Goal: Task Accomplishment & Management: Manage account settings

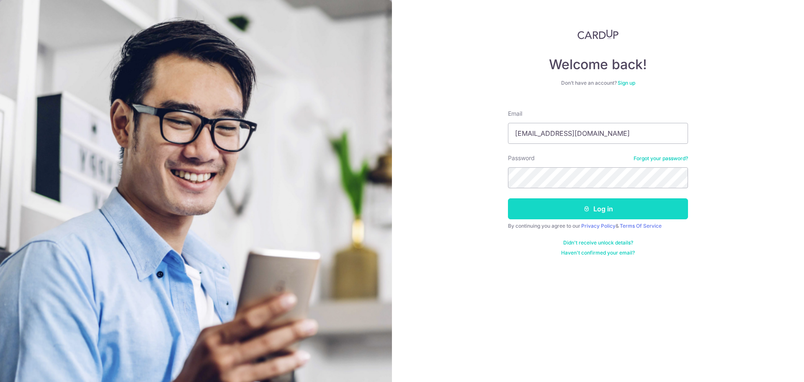
click at [557, 208] on button "Log in" at bounding box center [598, 208] width 180 height 21
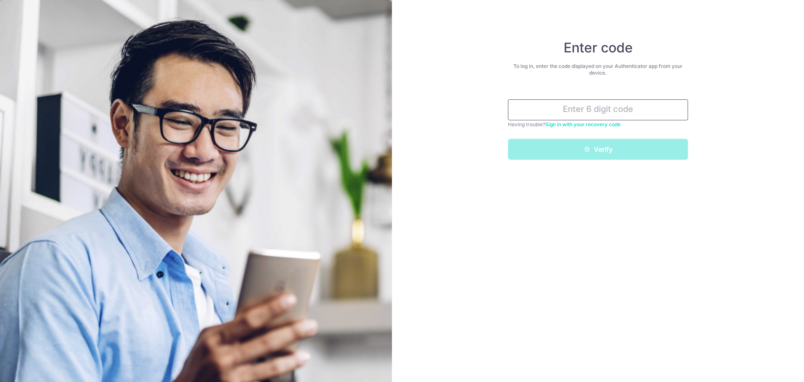
click at [585, 109] on input "text" at bounding box center [598, 109] width 180 height 21
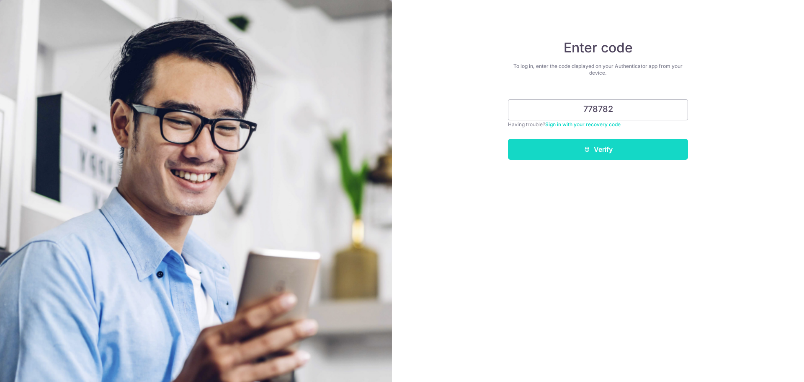
type input "778782"
click at [627, 139] on button "Verify" at bounding box center [598, 149] width 180 height 21
